Goal: Task Accomplishment & Management: Manage account settings

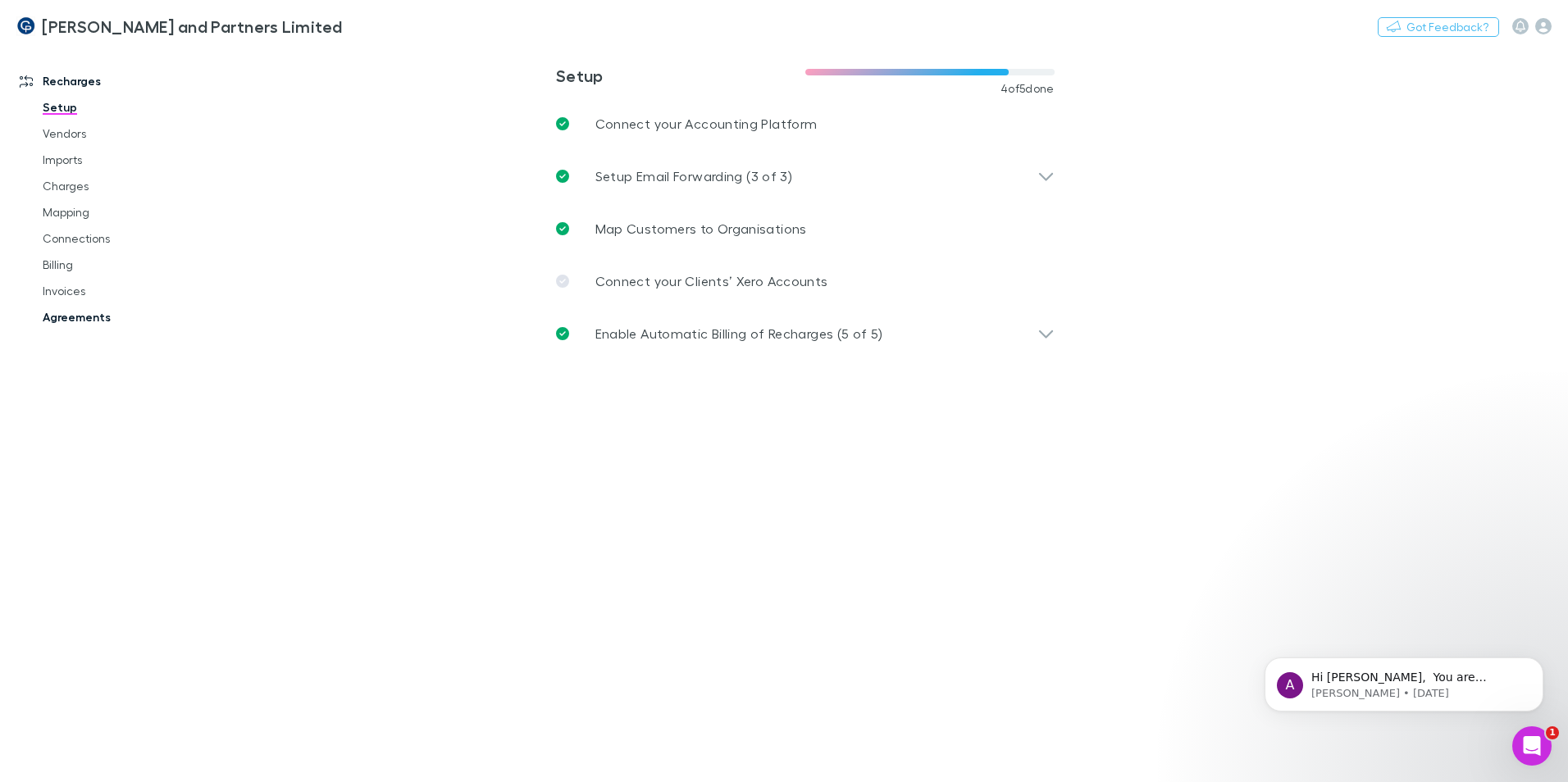
click at [80, 312] on link "Agreements" at bounding box center [124, 317] width 195 height 27
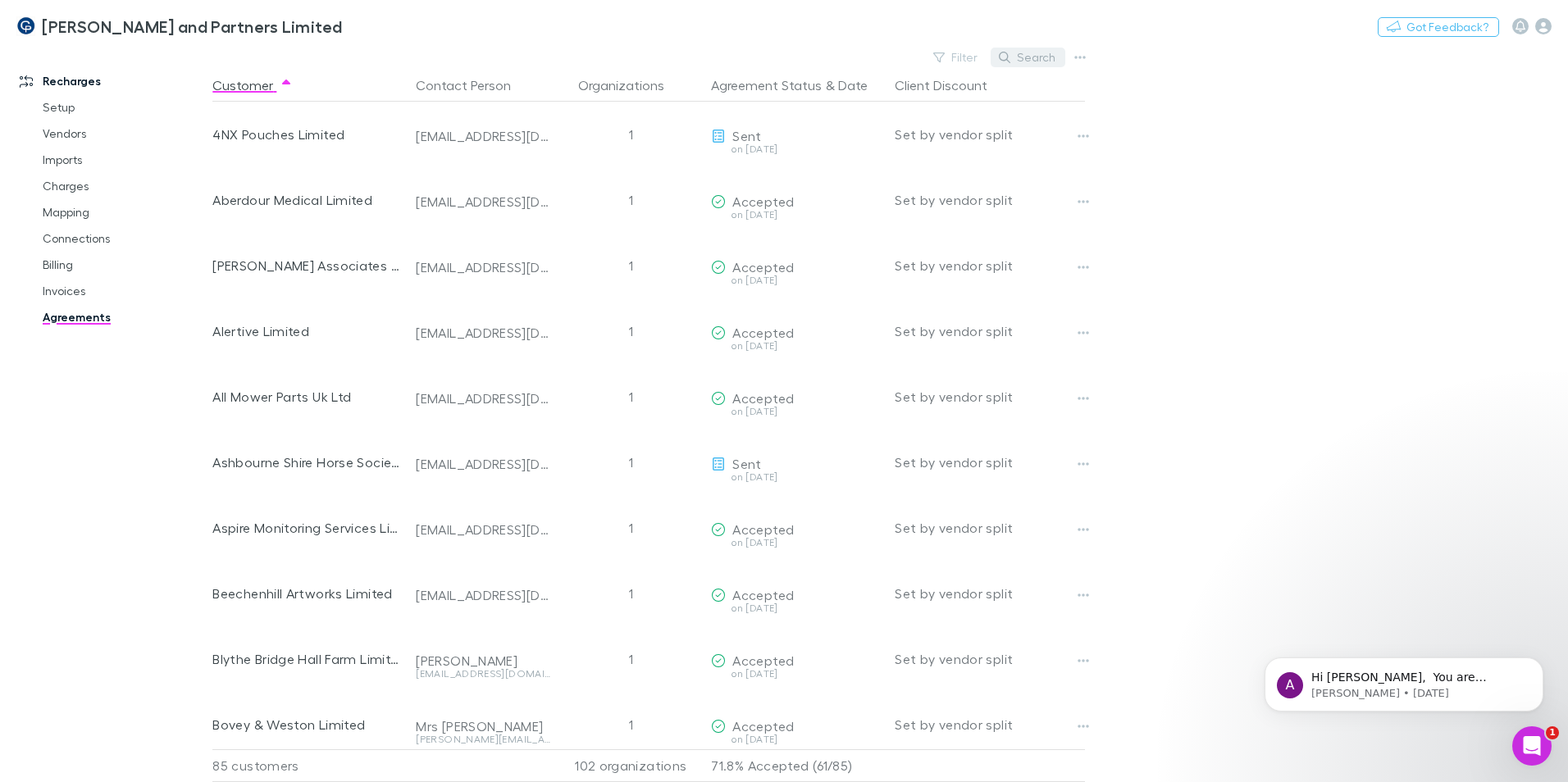
click at [1015, 57] on button "Search" at bounding box center [1027, 57] width 75 height 20
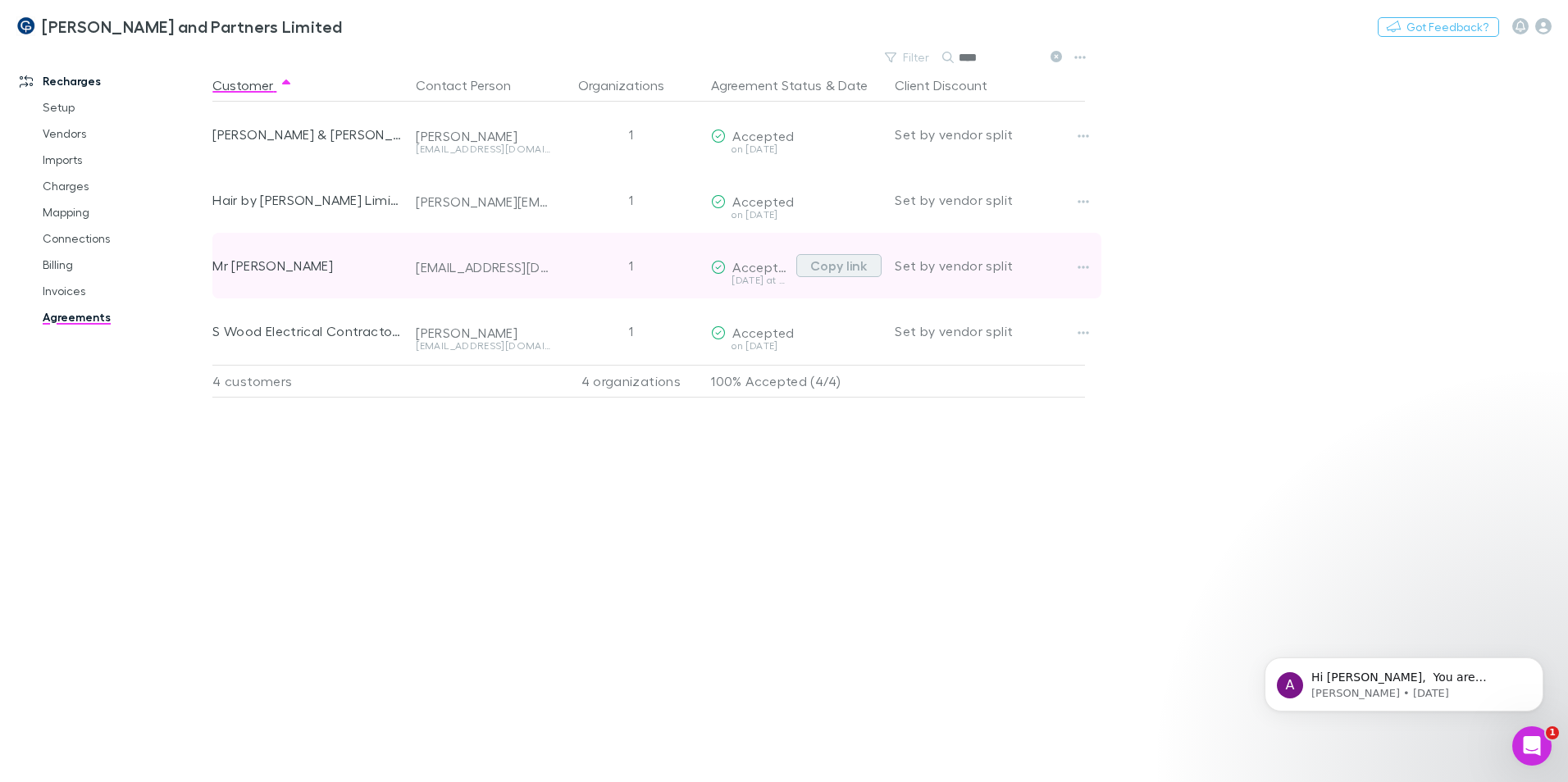
type input "****"
click at [844, 263] on button "Copy link" at bounding box center [839, 266] width 85 height 23
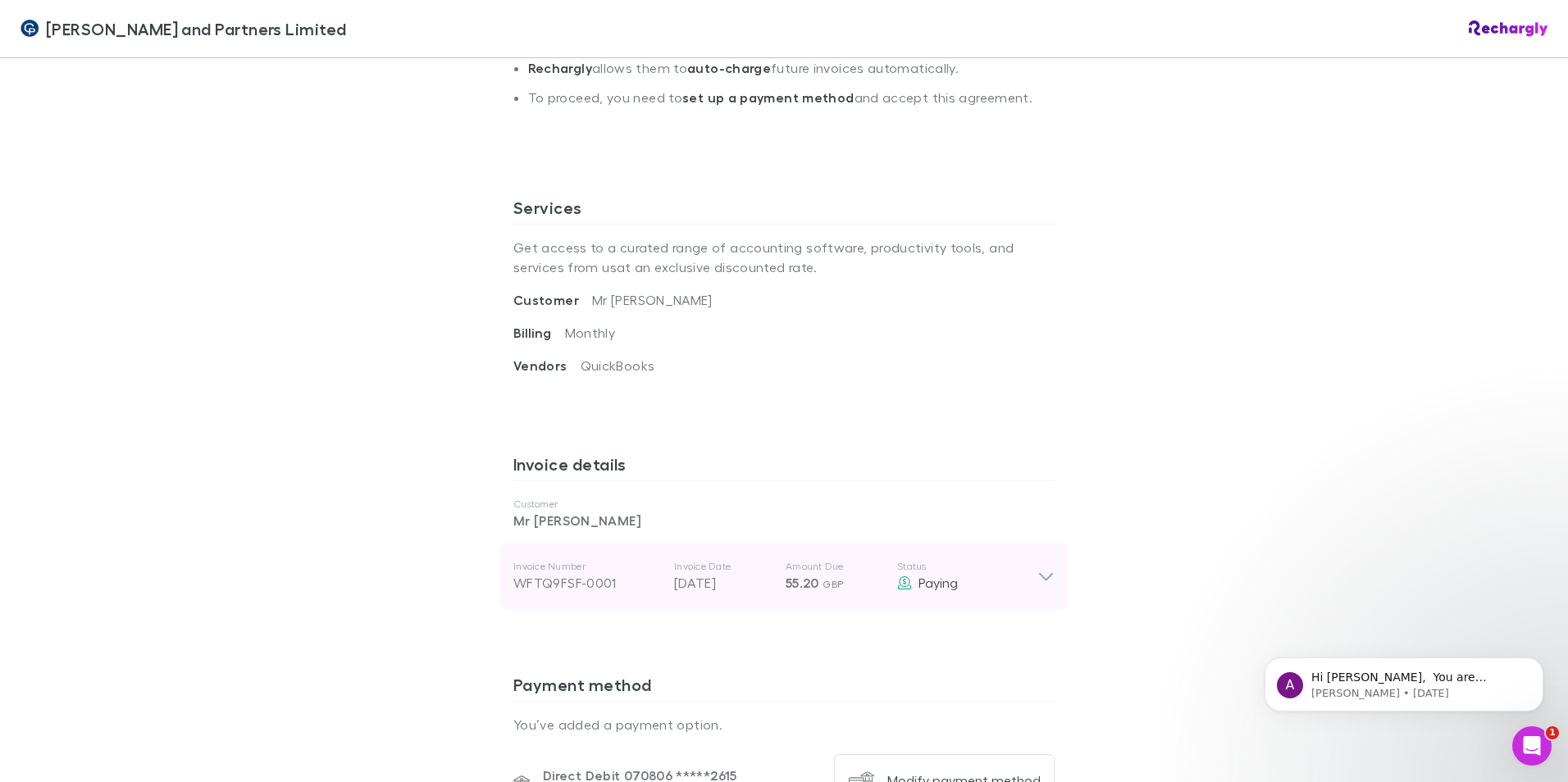
scroll to position [574, 0]
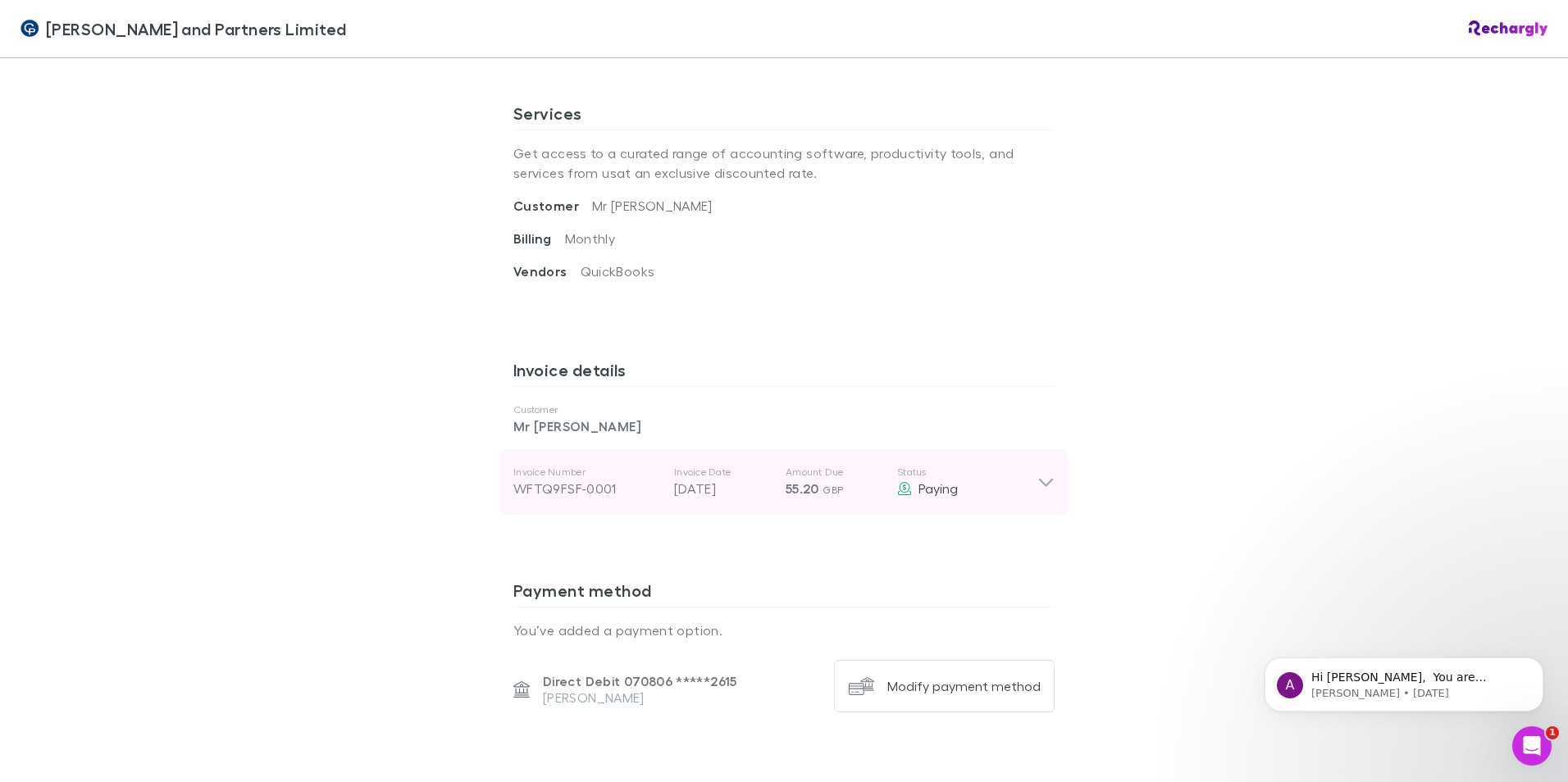
click at [1041, 476] on icon at bounding box center [1046, 482] width 17 height 20
